Goal: Check status: Check status

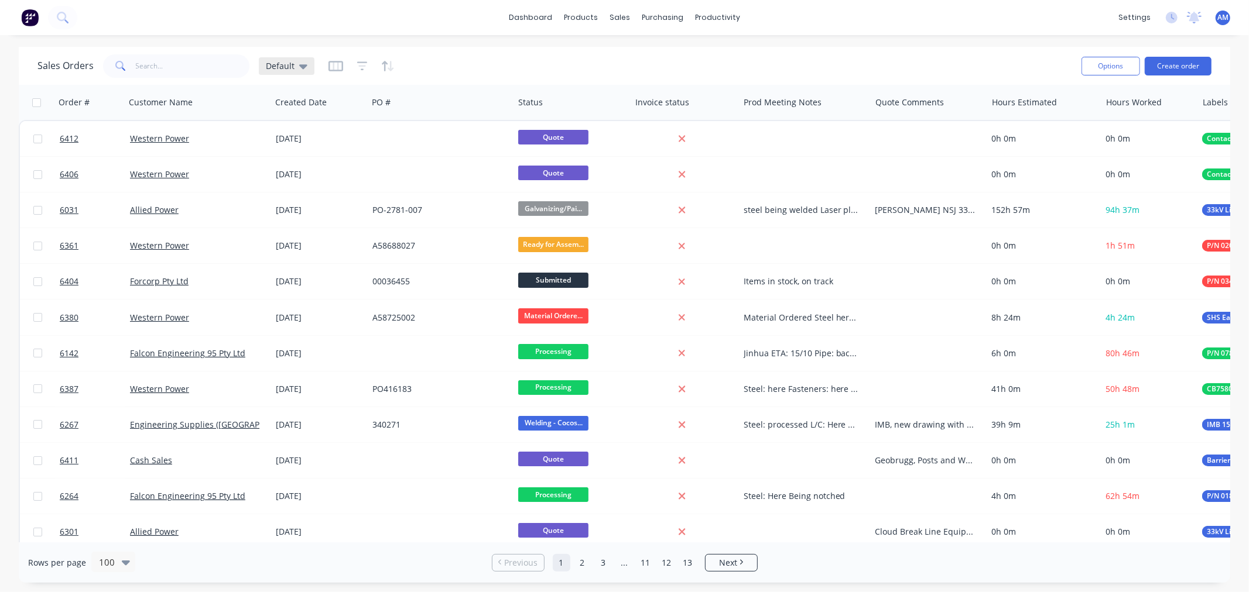
click at [304, 66] on icon at bounding box center [303, 66] width 8 height 13
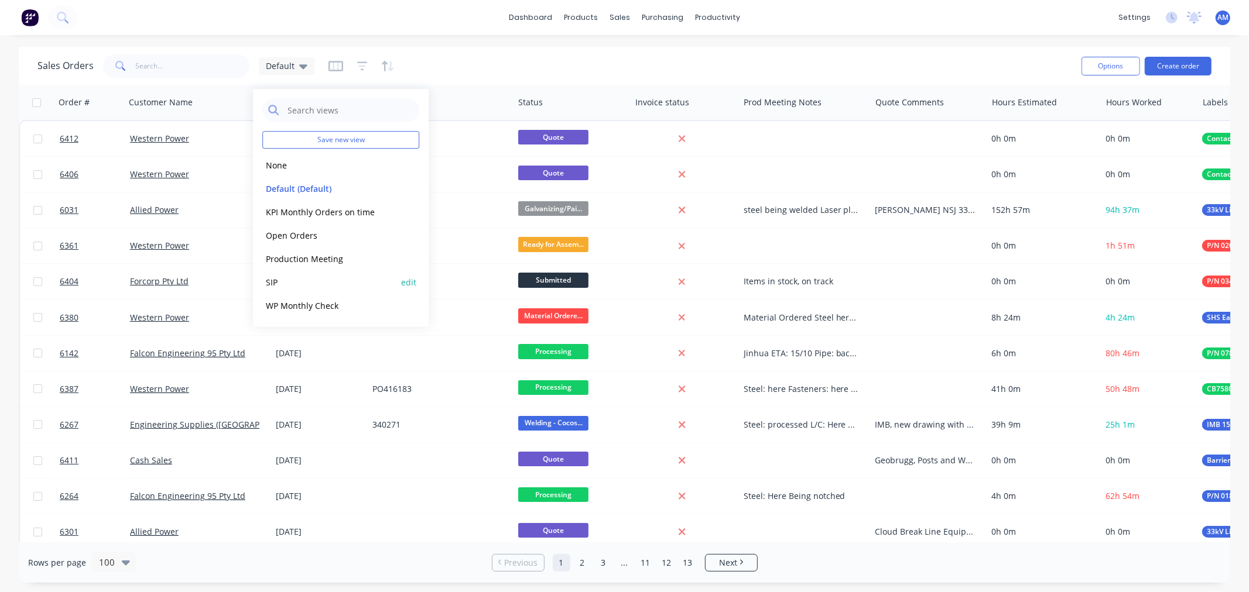
click at [282, 282] on button "SIP" at bounding box center [328, 282] width 133 height 13
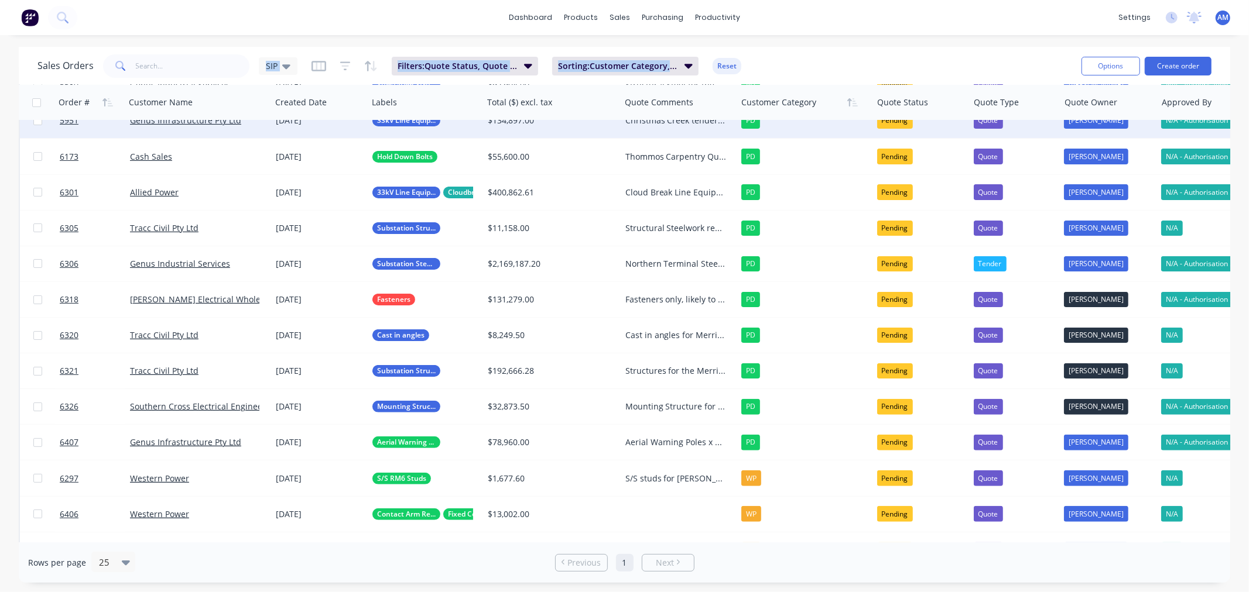
scroll to position [191, 0]
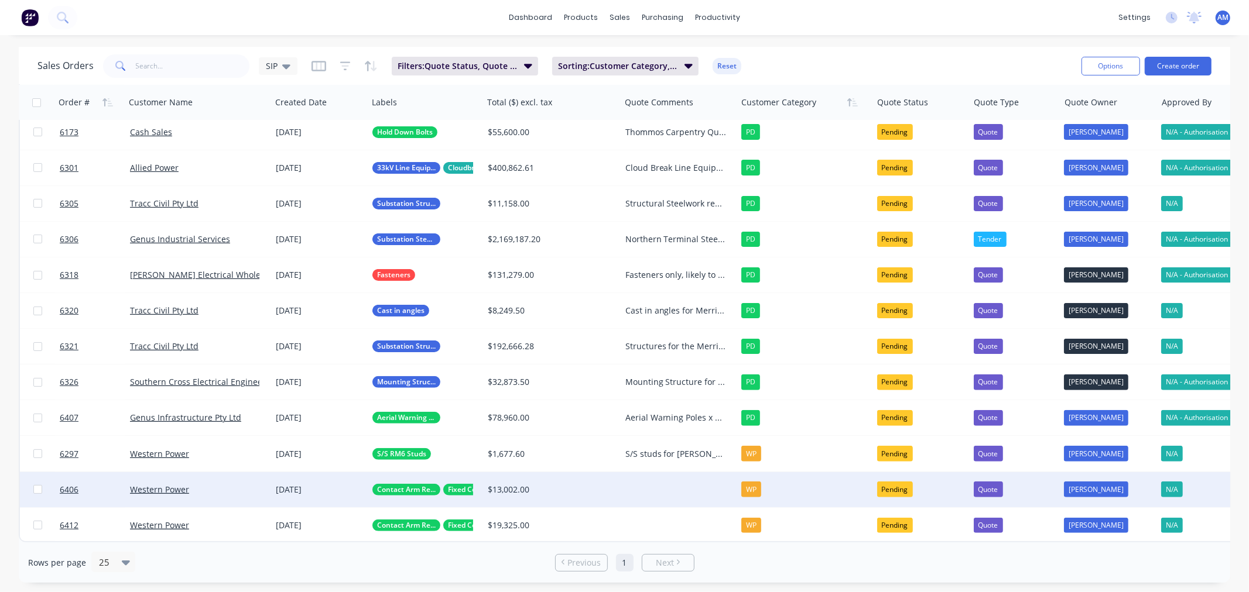
click at [635, 475] on div at bounding box center [679, 489] width 116 height 35
click at [631, 490] on div "Contact Arm refurbishment Am to follow up 15/10" at bounding box center [679, 500] width 114 height 52
drag, startPoint x: 711, startPoint y: 496, endPoint x: 612, endPoint y: 468, distance: 102.8
click at [612, 472] on div "6406 Western Power [DATE] Contact Arm Refurb & Collars Fixed Contact Components…" at bounding box center [701, 490] width 1362 height 36
copy div "Contact Arm refurbishment Am to follow up 15/10"
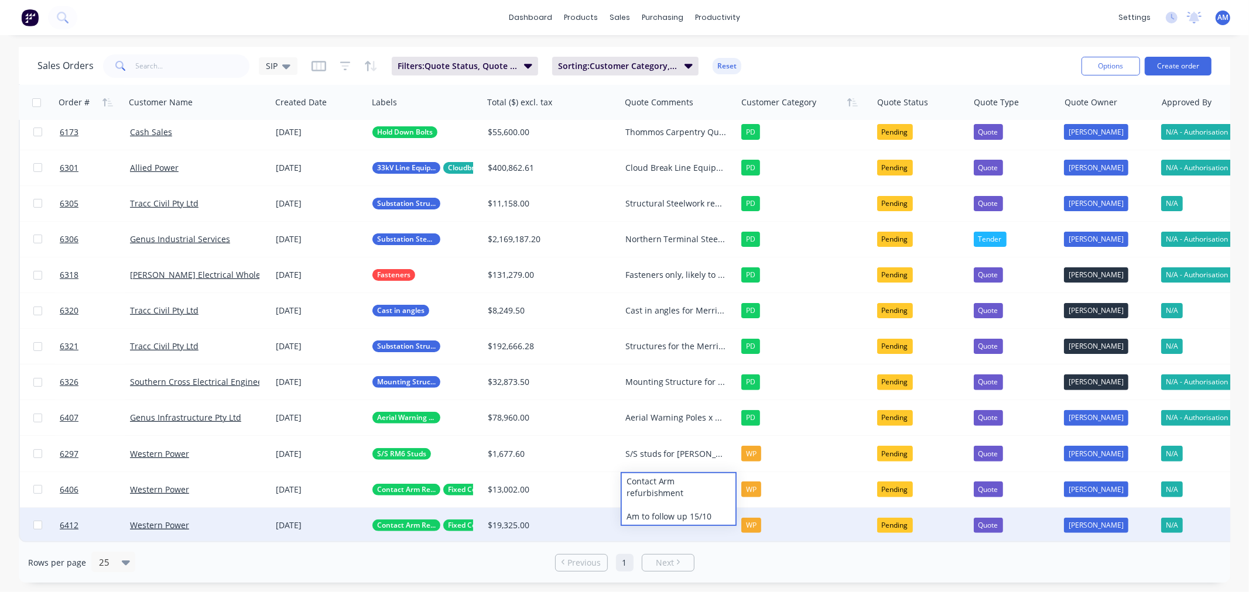
click at [657, 516] on div at bounding box center [679, 525] width 116 height 35
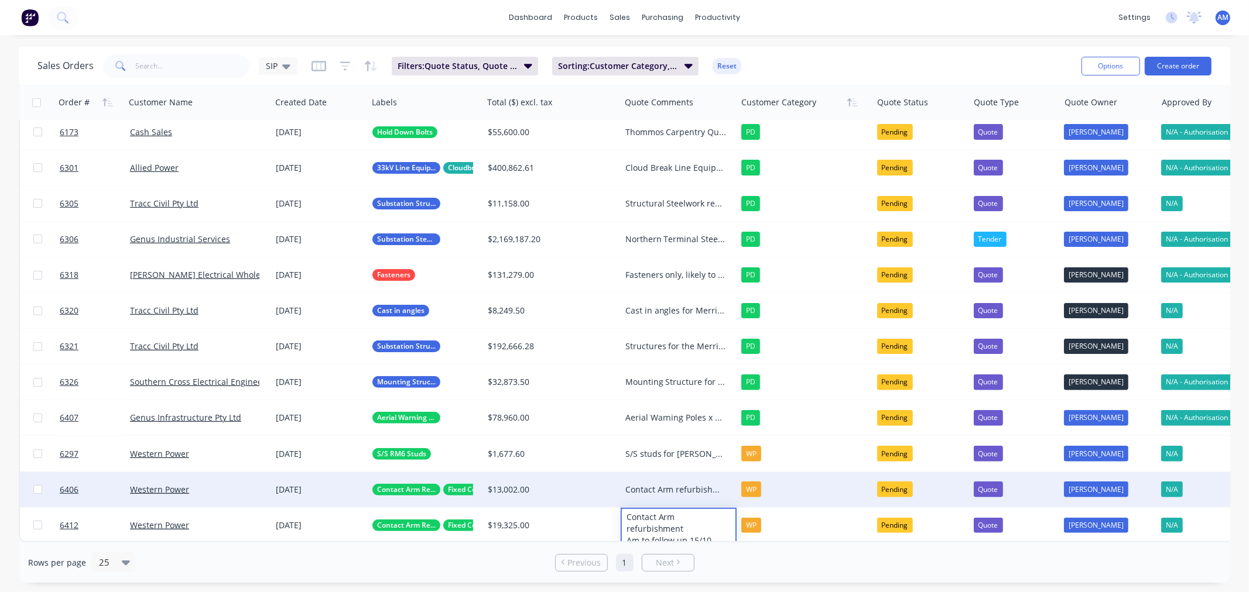
click at [608, 472] on div "$13,002.00" at bounding box center [552, 489] width 138 height 35
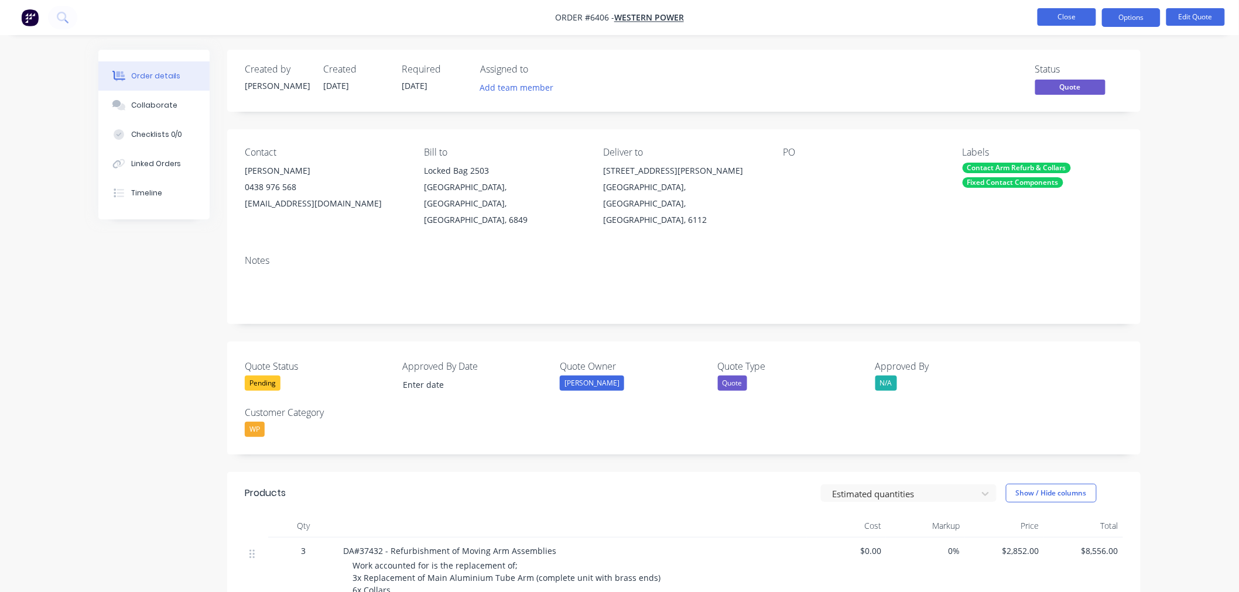
click at [1055, 23] on button "Close" at bounding box center [1066, 17] width 59 height 18
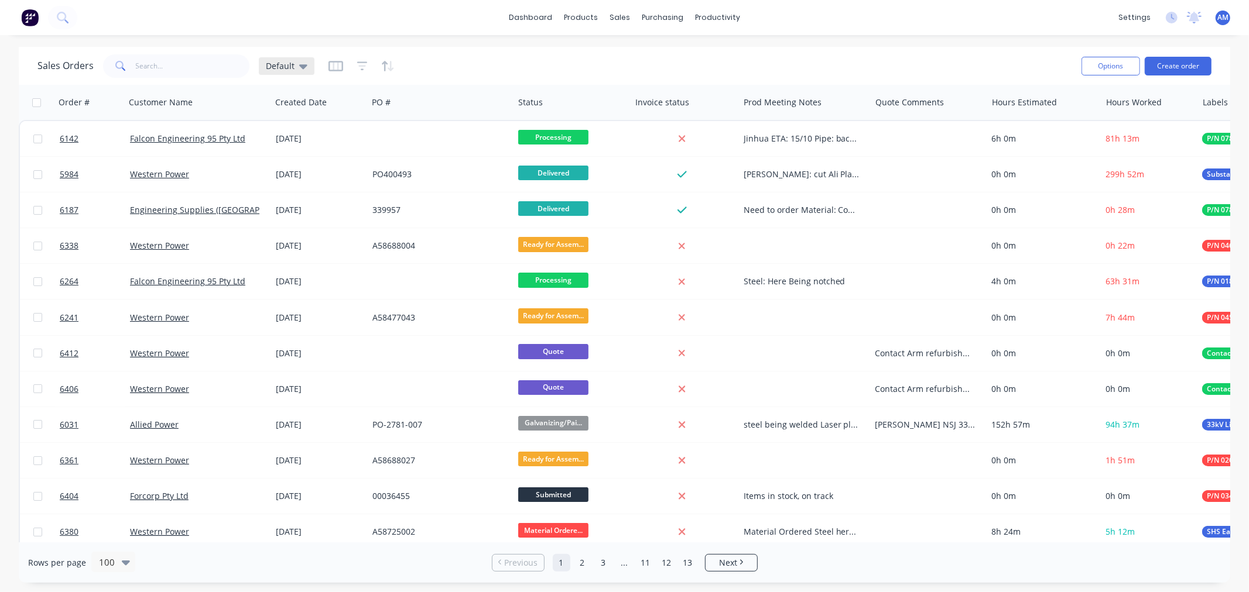
click at [305, 70] on icon at bounding box center [303, 66] width 8 height 13
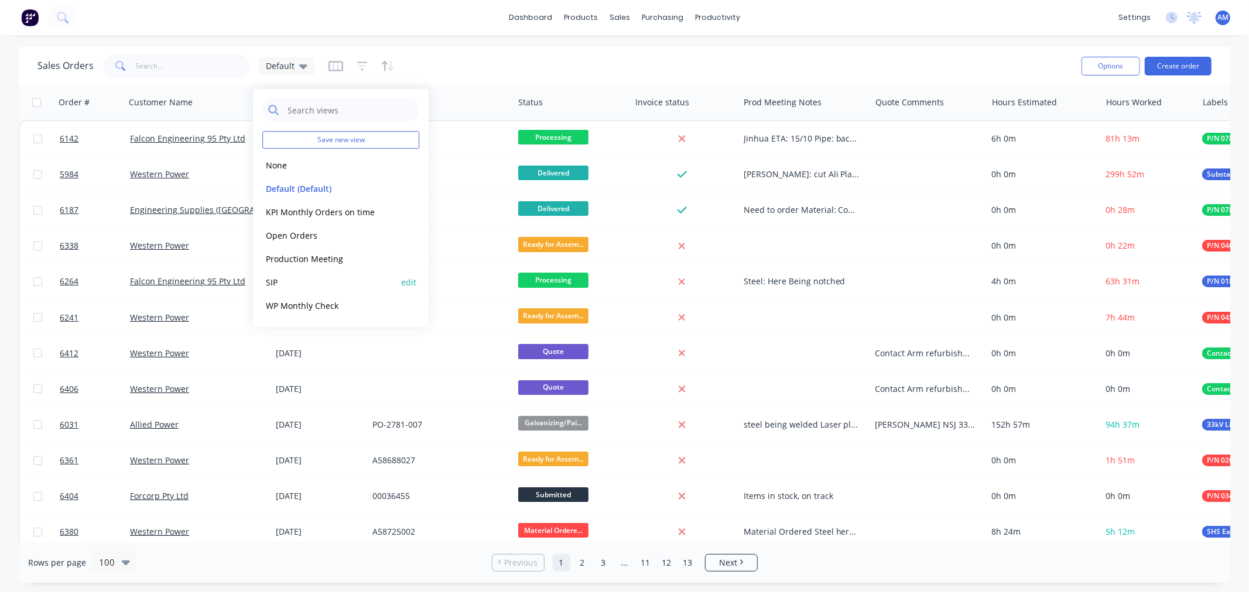
click at [285, 277] on button "SIP" at bounding box center [328, 282] width 133 height 13
